Goal: Information Seeking & Learning: Find contact information

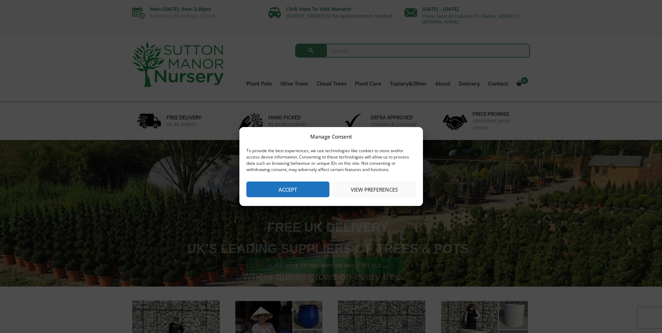
click at [301, 184] on button "Accept" at bounding box center [287, 189] width 83 height 16
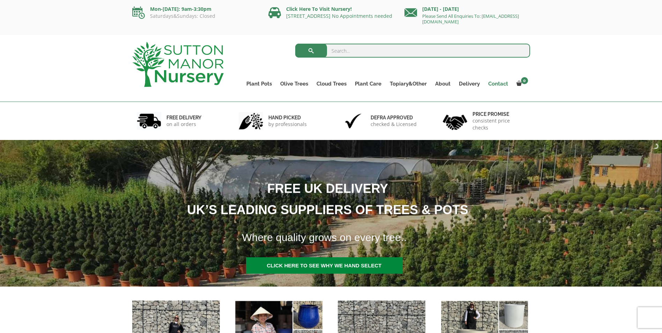
click at [491, 85] on link "Contact" at bounding box center [498, 84] width 28 height 10
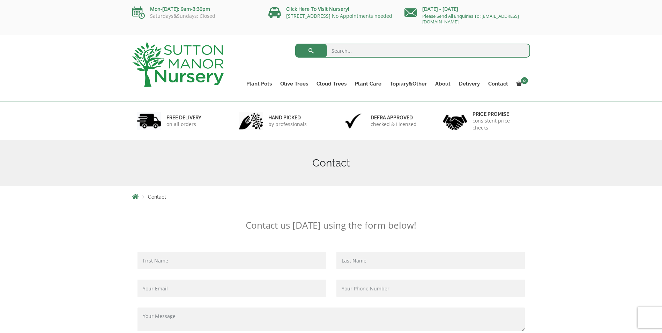
click at [189, 60] on img at bounding box center [177, 64] width 91 height 45
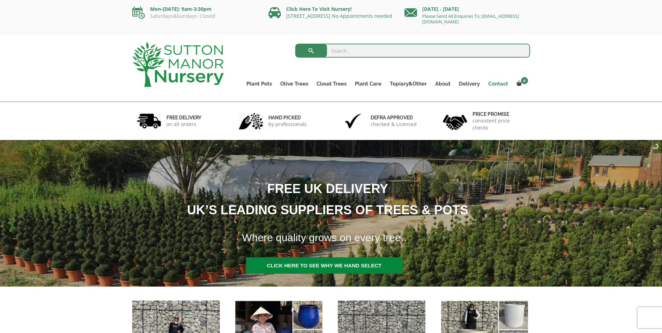
click at [498, 88] on link "Contact" at bounding box center [498, 84] width 28 height 10
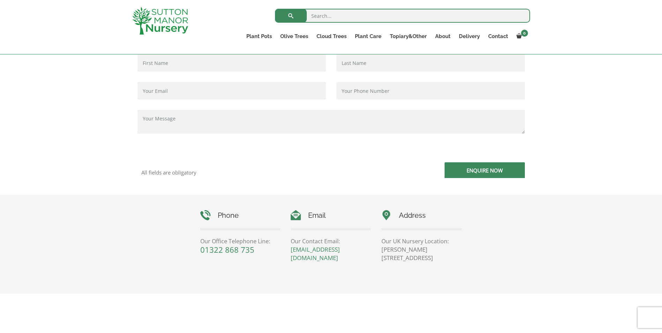
scroll to position [220, 0]
